Goal: Find specific page/section: Find specific page/section

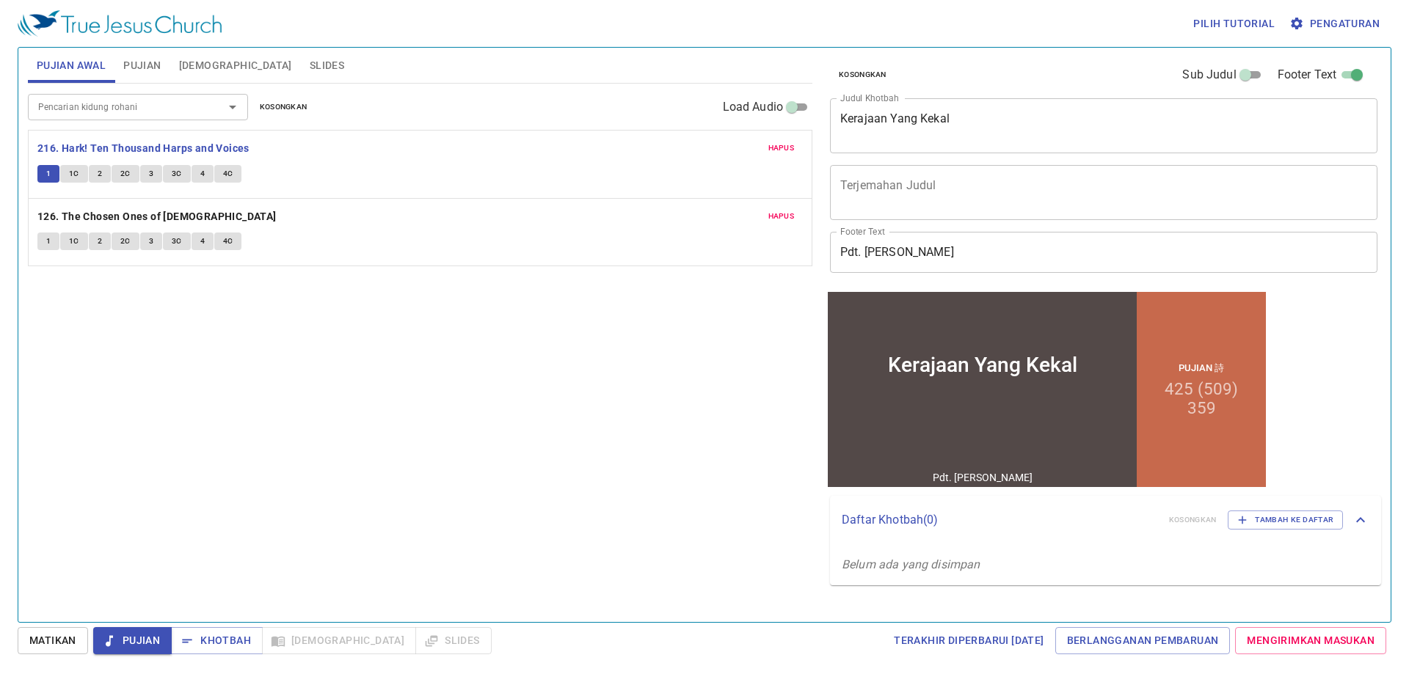
click at [51, 170] on span "1" at bounding box center [48, 173] width 4 height 13
drag, startPoint x: 45, startPoint y: 178, endPoint x: 34, endPoint y: 174, distance: 11.9
click at [44, 178] on button "1" at bounding box center [48, 174] width 22 height 18
click at [34, 174] on div "Hapus 216. Hark! Ten Thousand Harps and Voices 1 1C 2 2C 3 3C 4 4C" at bounding box center [420, 165] width 783 height 68
click at [70, 174] on span "1C" at bounding box center [74, 173] width 10 height 13
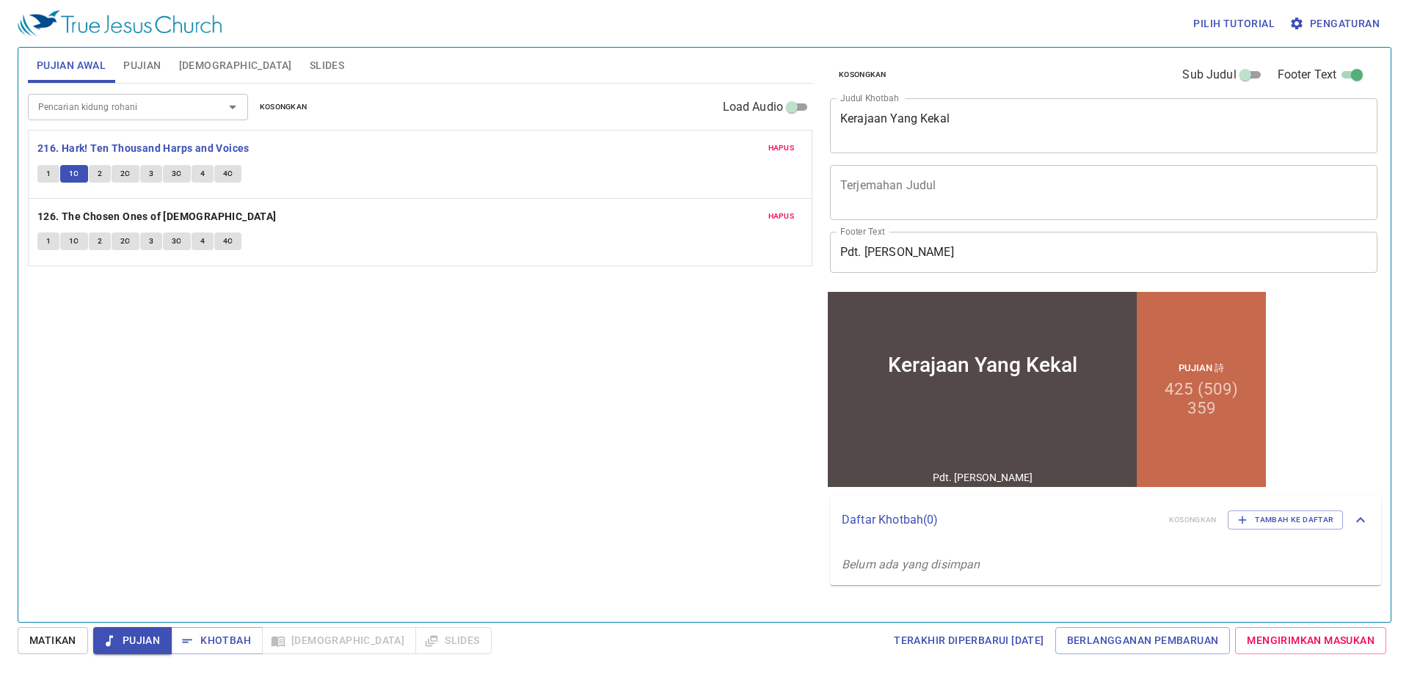
click at [54, 175] on button "1" at bounding box center [48, 174] width 22 height 18
click at [78, 148] on b "216. Hark! Ten Thousand Harps and Voices" at bounding box center [143, 148] width 212 height 18
click at [51, 181] on button "1" at bounding box center [48, 174] width 22 height 18
click at [48, 178] on span "1" at bounding box center [48, 173] width 4 height 13
click at [149, 641] on span "Pujian" at bounding box center [132, 641] width 55 height 18
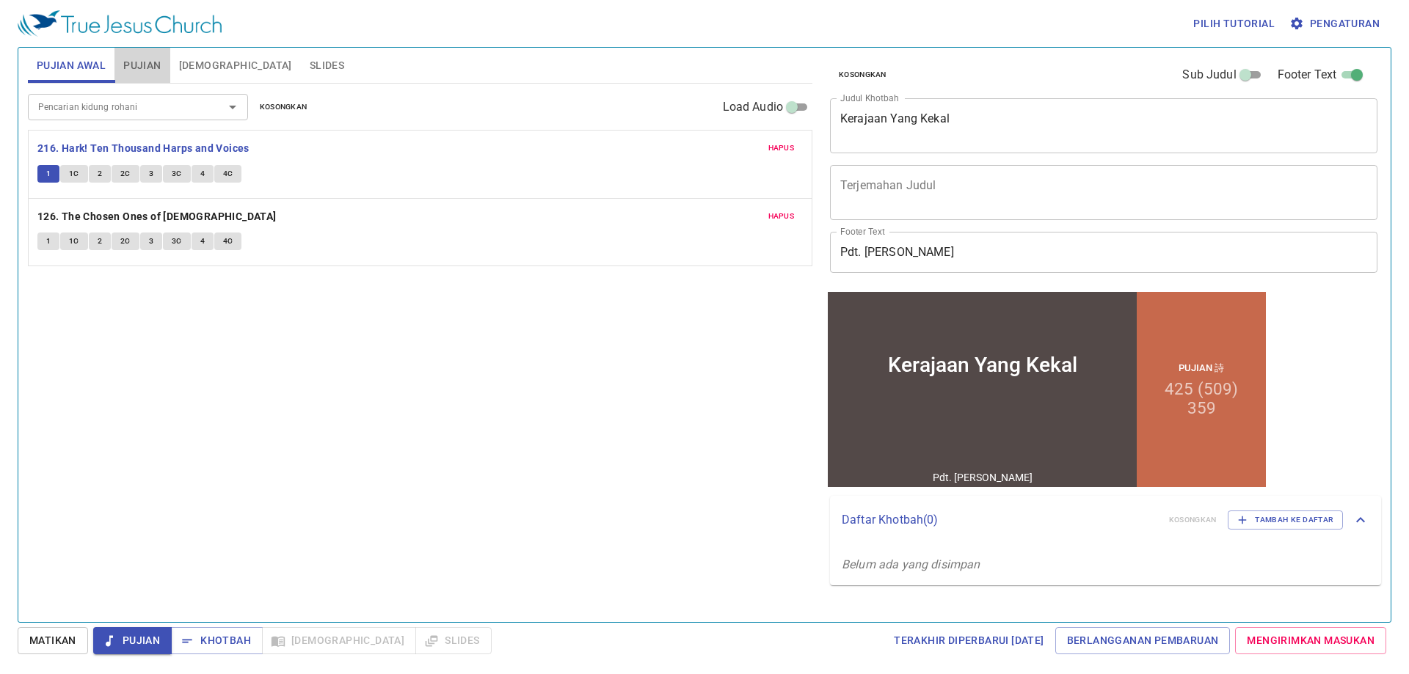
drag, startPoint x: 135, startPoint y: 72, endPoint x: 121, endPoint y: 64, distance: 16.1
click at [134, 72] on span "Pujian" at bounding box center [141, 66] width 37 height 18
click at [37, 73] on span "Pujian Awal" at bounding box center [71, 66] width 69 height 18
click at [48, 175] on span "1" at bounding box center [48, 173] width 4 height 13
click at [225, 168] on span "4C" at bounding box center [228, 173] width 10 height 13
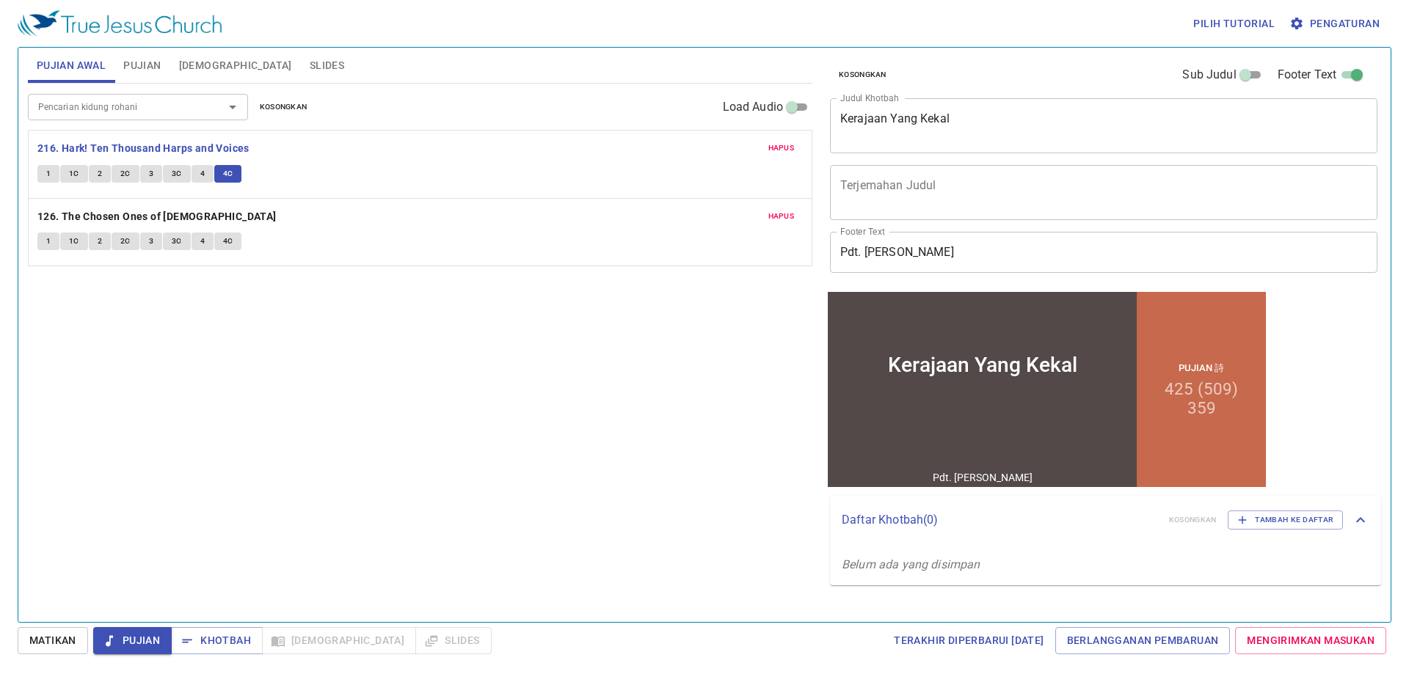
click at [48, 161] on div "Hapus 216. Hark! Ten Thousand Harps and Voices 1 1C 2 2C 3 3C 4 4C" at bounding box center [420, 165] width 783 height 68
click at [52, 243] on button "1" at bounding box center [48, 242] width 22 height 18
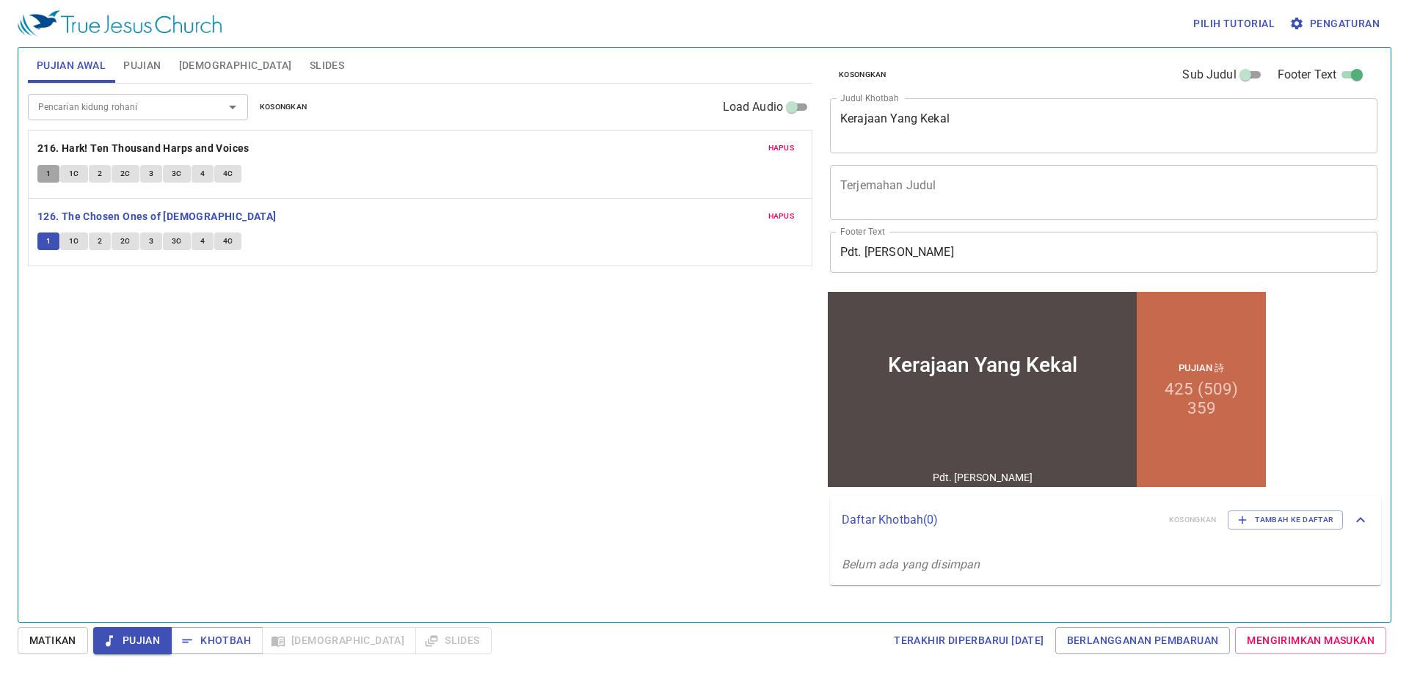
click at [46, 170] on span "1" at bounding box center [48, 173] width 4 height 13
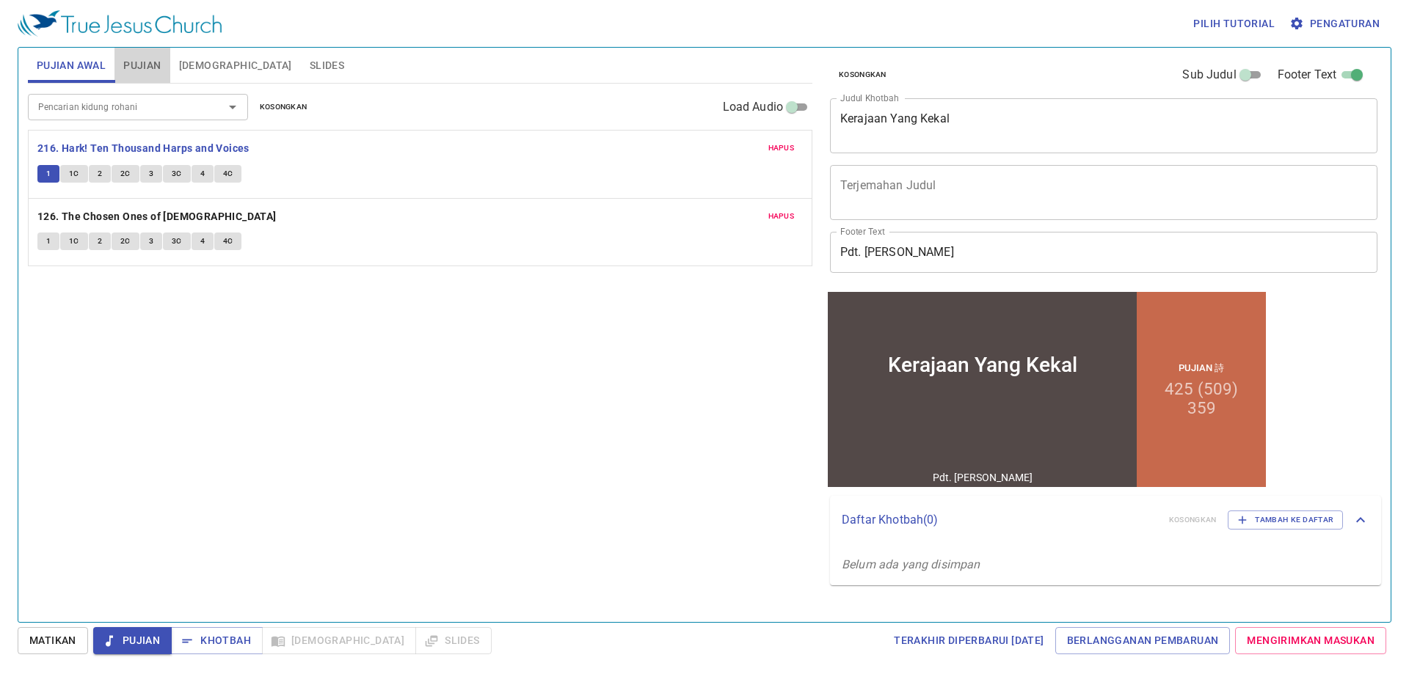
click at [150, 55] on button "Pujian" at bounding box center [141, 65] width 55 height 35
click at [58, 65] on span "Pujian Awal" at bounding box center [71, 66] width 69 height 18
click at [81, 178] on button "1C" at bounding box center [74, 174] width 28 height 18
click at [98, 173] on span "2" at bounding box center [100, 173] width 4 height 13
click at [123, 169] on span "2C" at bounding box center [125, 173] width 10 height 13
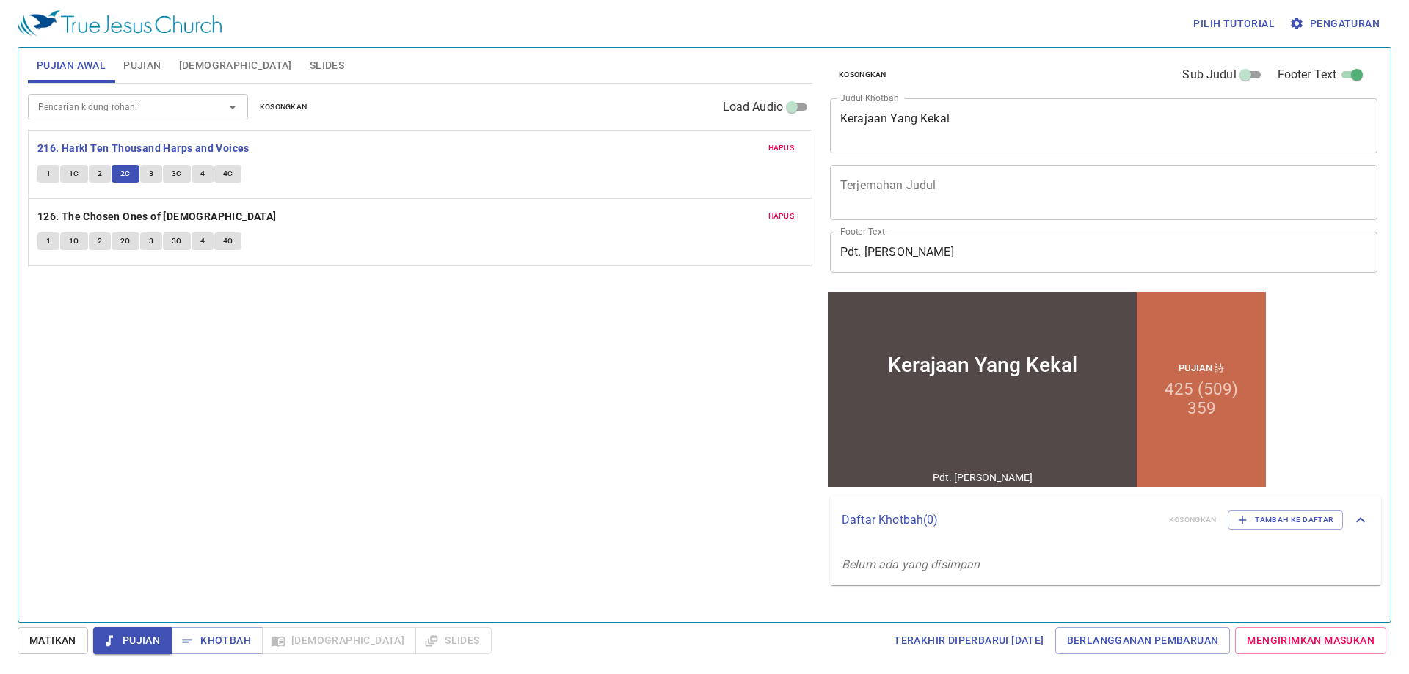
click at [150, 173] on span "3" at bounding box center [151, 173] width 4 height 13
click at [176, 172] on span "3C" at bounding box center [177, 173] width 10 height 13
click at [7, 169] on div "Pilih tutorial Pengaturan Pujian Awal Pujian Alkitab Slides Pencarian kidung ro…" at bounding box center [704, 337] width 1409 height 674
click at [43, 243] on button "1" at bounding box center [48, 242] width 22 height 18
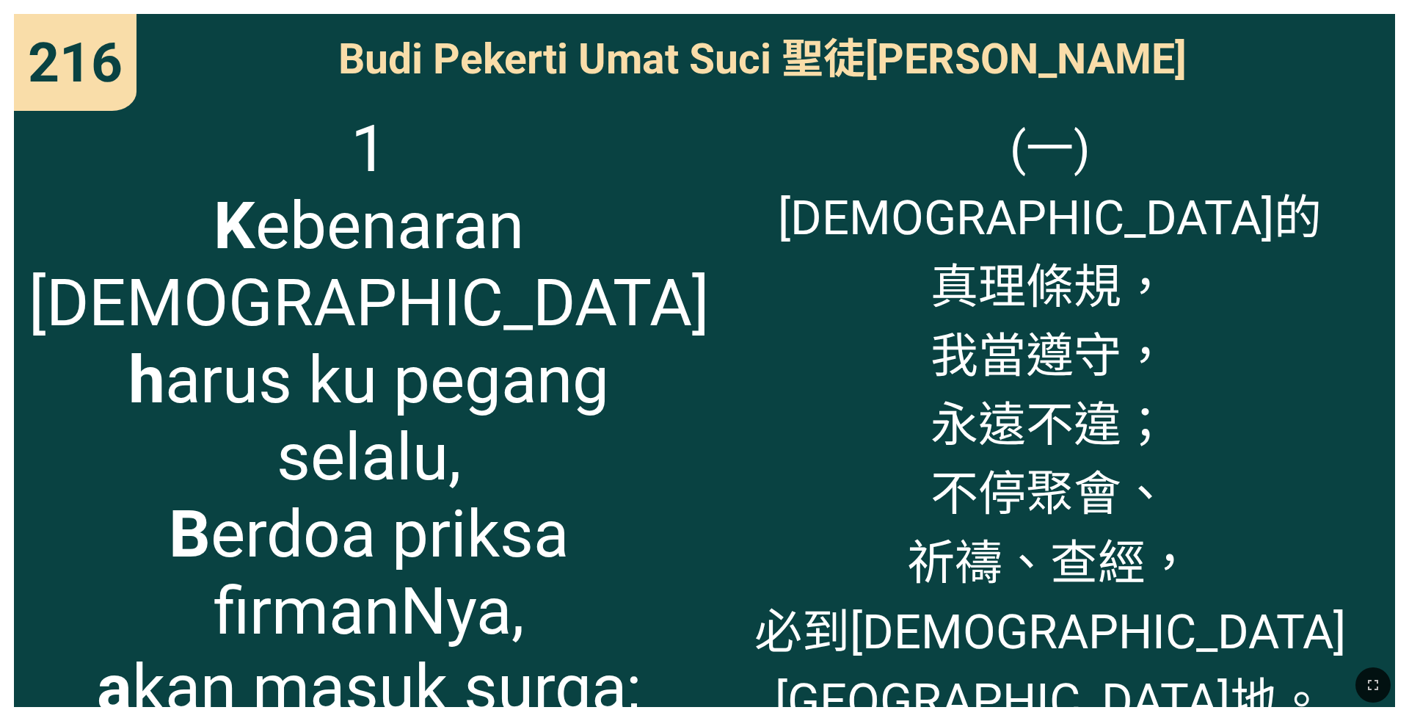
drag, startPoint x: 1252, startPoint y: 0, endPoint x: 1131, endPoint y: 11, distance: 121.6
click at [1131, 11] on div "216 216 Budi Pekerti Umat Suci 聖徒美德 Budi Pekerti Umat Suci 聖徒美德 1 K ebenaran [D…" at bounding box center [704, 360] width 1409 height 721
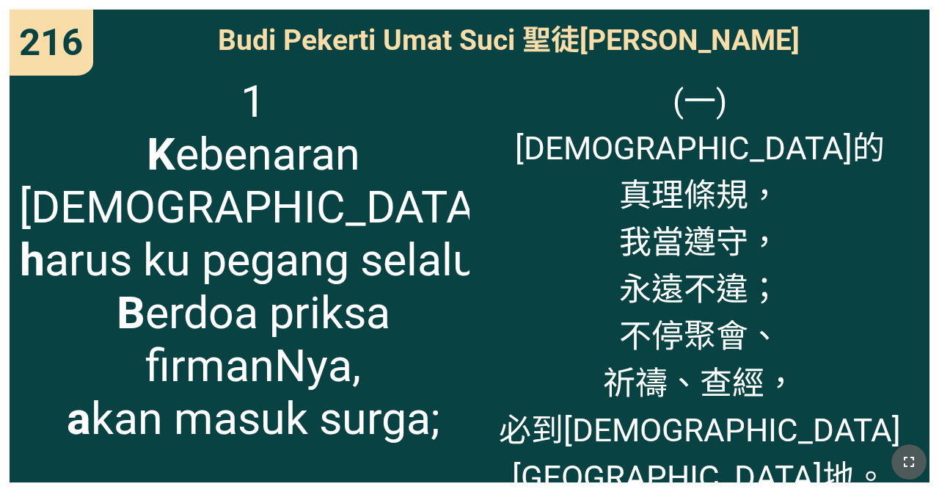
click at [914, 465] on icon "button" at bounding box center [909, 462] width 10 height 10
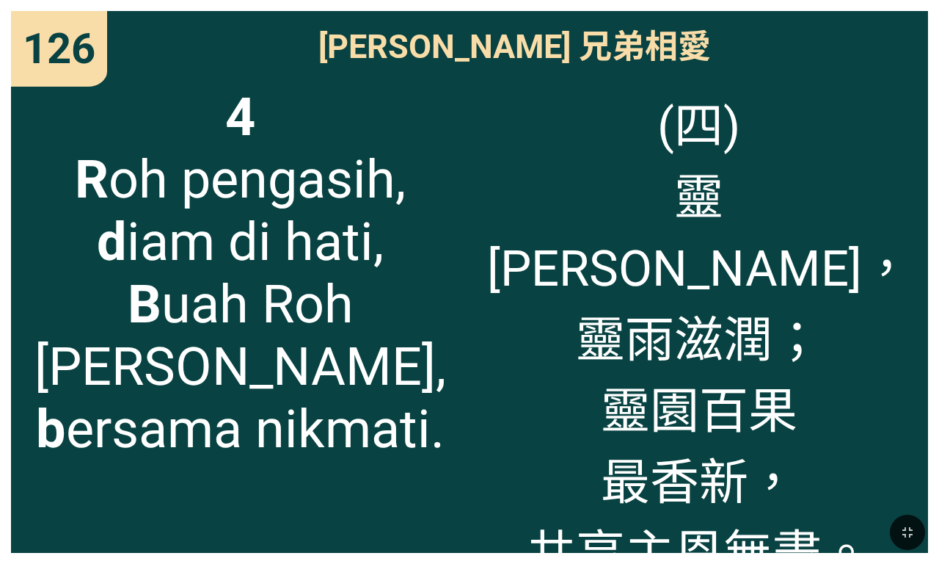
drag, startPoint x: 901, startPoint y: 518, endPoint x: 901, endPoint y: 470, distance: 48.4
click at [901, 516] on button "button" at bounding box center [907, 531] width 35 height 35
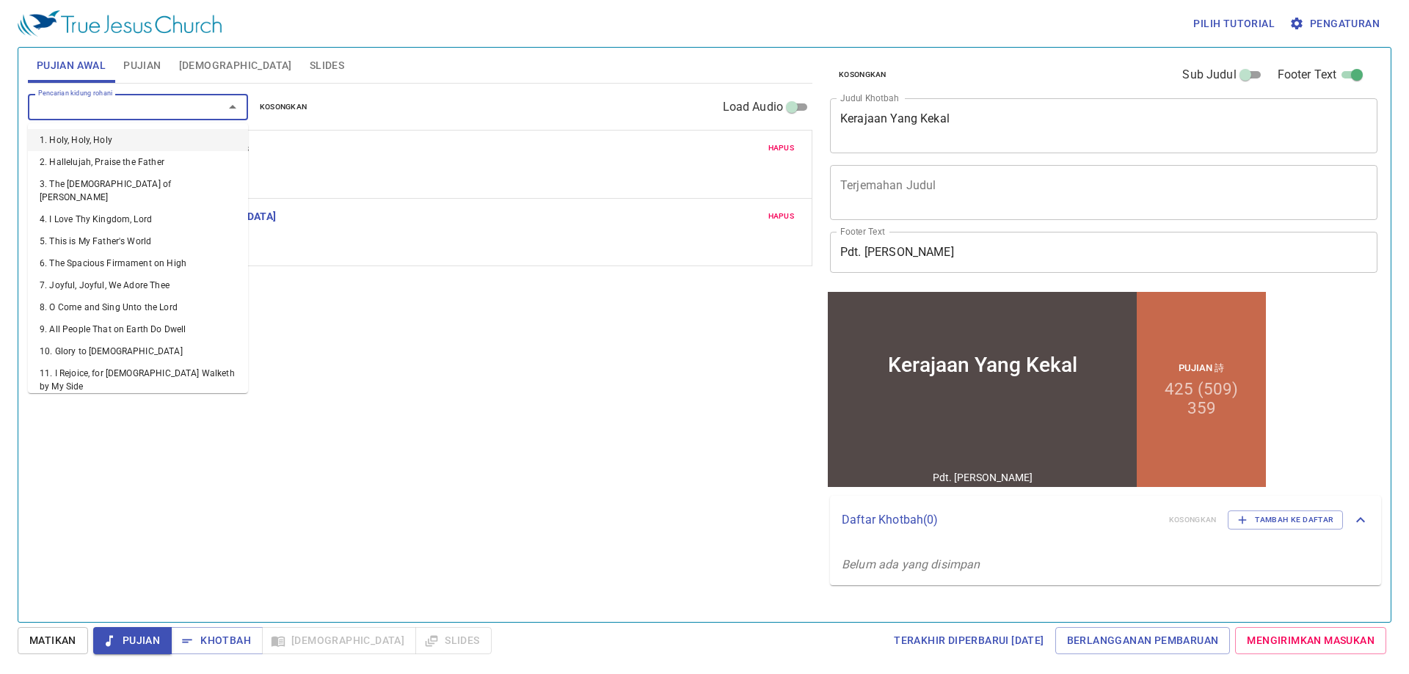
click at [134, 108] on input "Pencarian kidung rohani" at bounding box center [116, 106] width 168 height 17
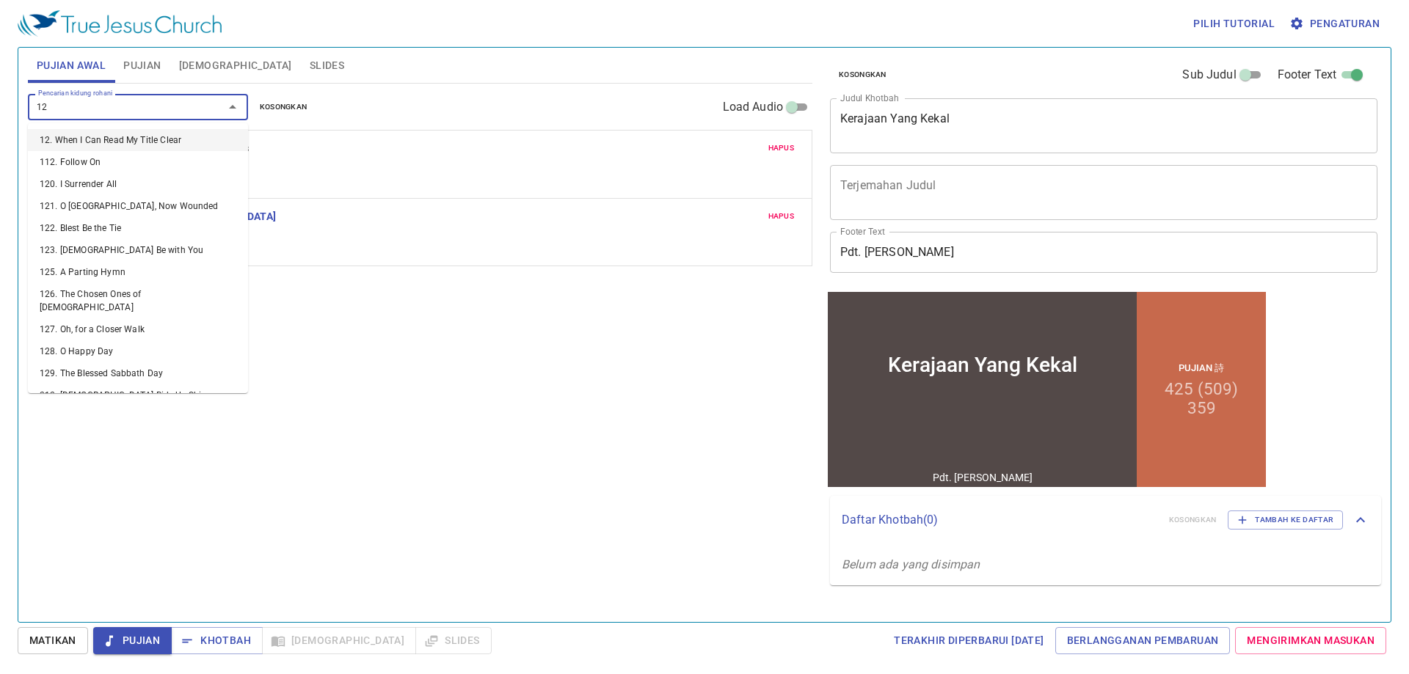
type input "122"
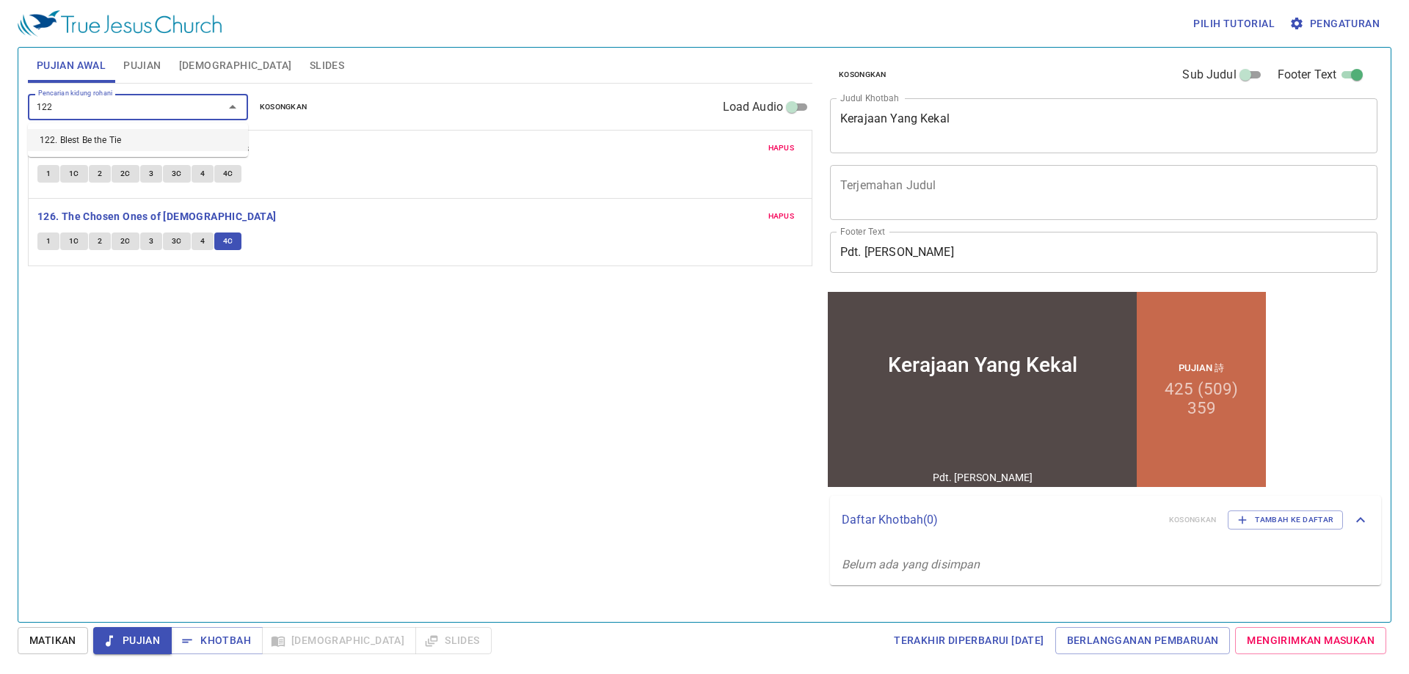
click at [179, 137] on li "122. Blest Be the Tie" at bounding box center [138, 140] width 220 height 22
click at [791, 281] on span "Hapus" at bounding box center [781, 283] width 26 height 13
